Goal: Find specific page/section: Find specific page/section

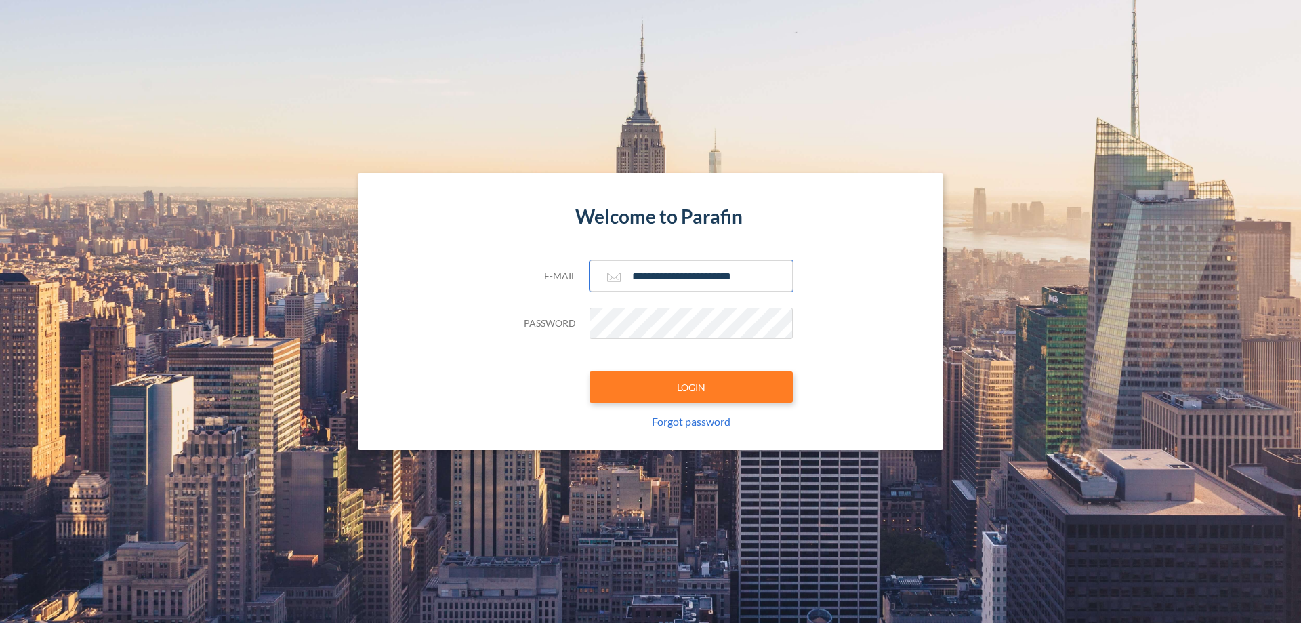
type input "**********"
click at [691, 387] on button "LOGIN" at bounding box center [690, 386] width 203 height 31
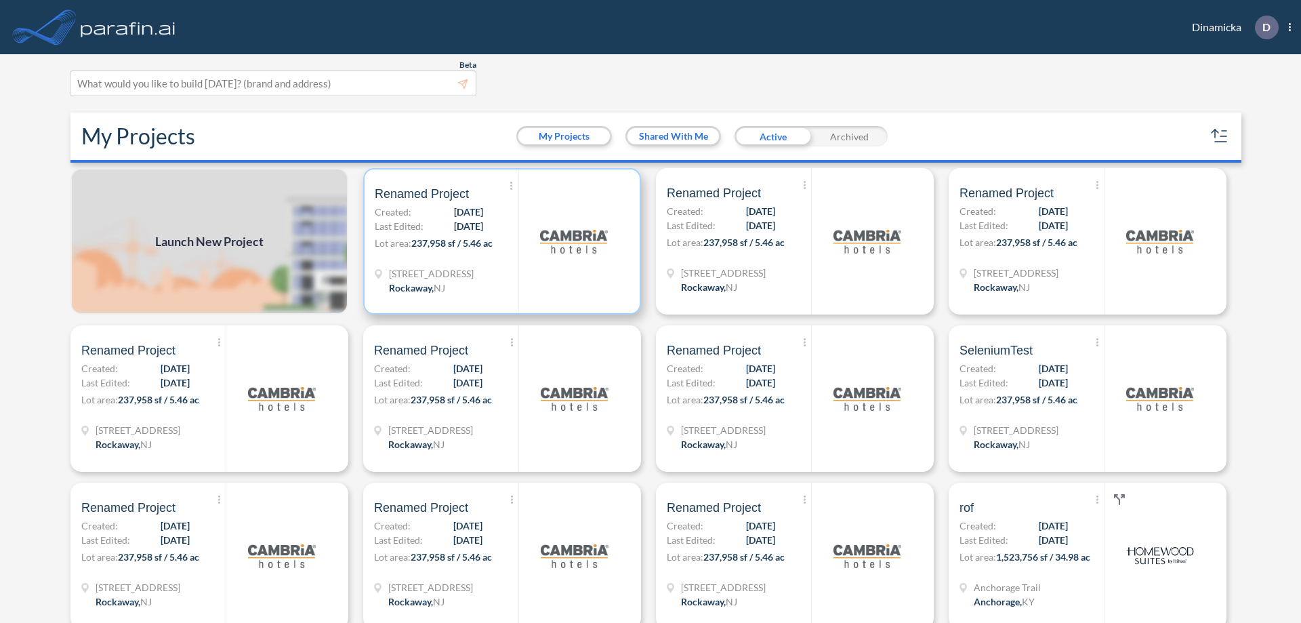
scroll to position [3, 0]
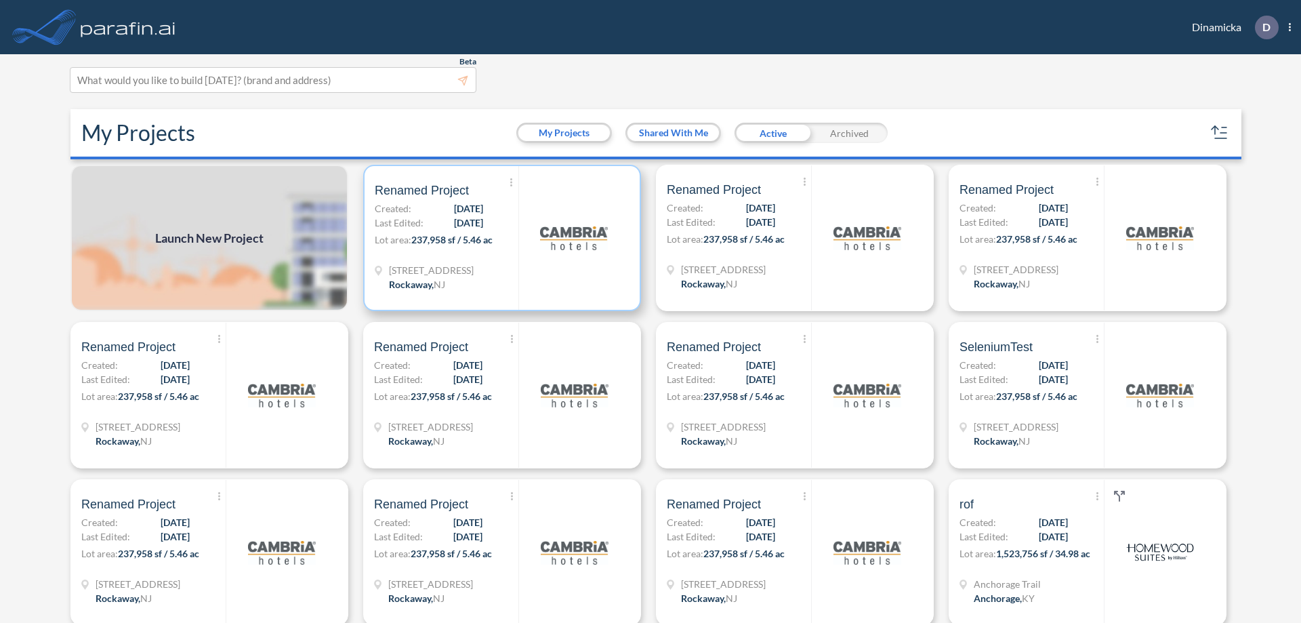
click at [499, 238] on p "Lot area: 237,958 sf / 5.46 ac" at bounding box center [447, 242] width 144 height 20
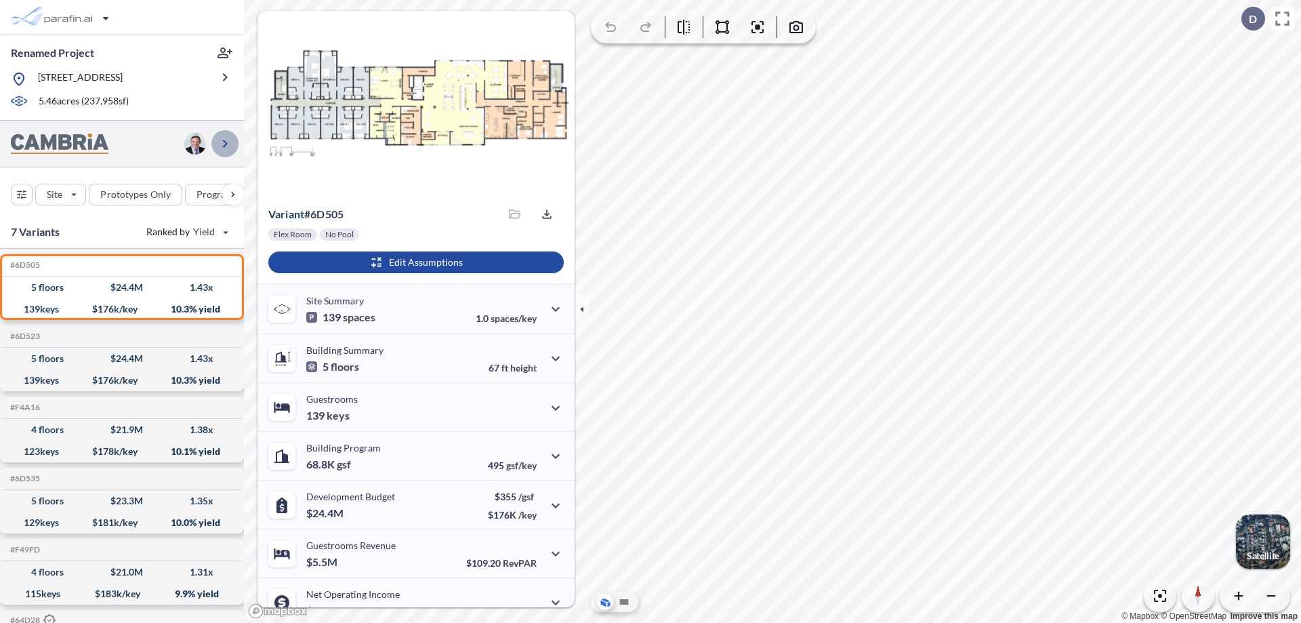
click at [225, 143] on icon "button" at bounding box center [225, 144] width 16 height 16
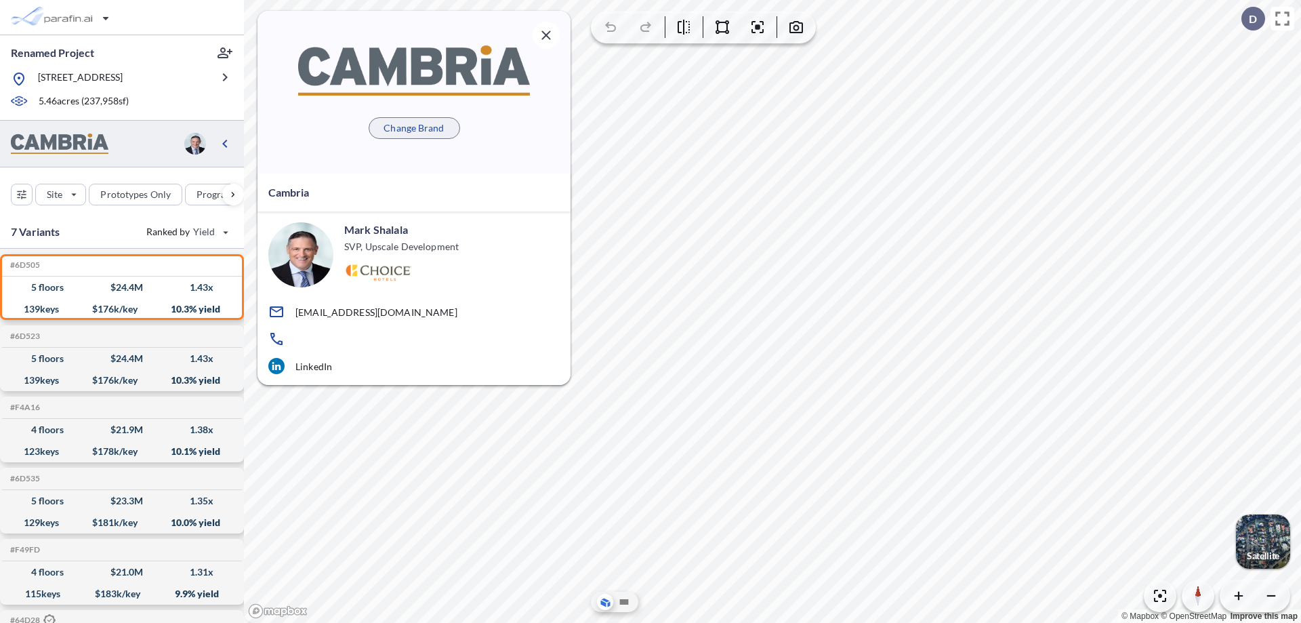
click at [414, 127] on p "Change Brand" at bounding box center [413, 128] width 60 height 14
